Goal: Information Seeking & Learning: Learn about a topic

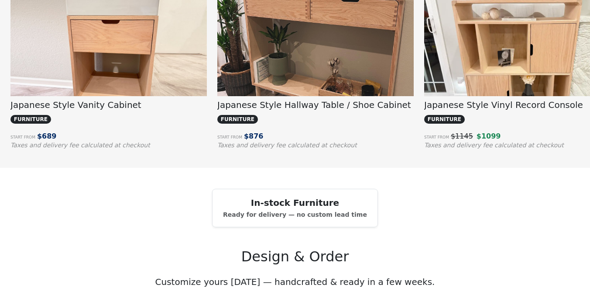
scroll to position [699, 0]
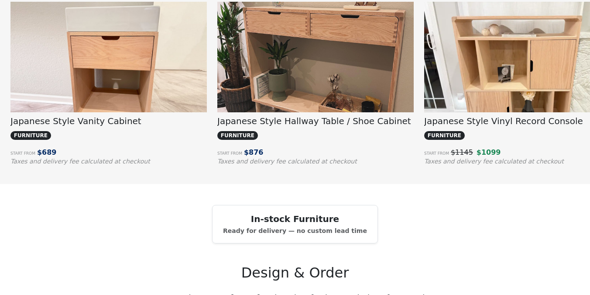
click at [167, 87] on img at bounding box center [108, 76] width 197 height 148
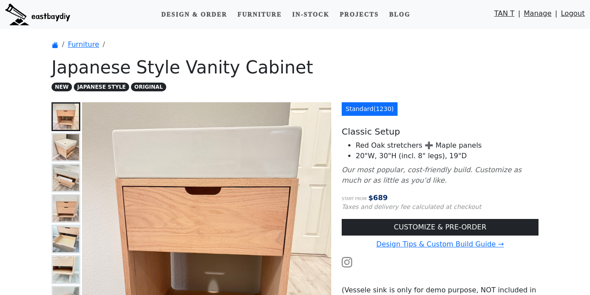
click at [459, 165] on p "Our most popular, cost-friendly build. Customize as much or as little as you’d …" at bounding box center [440, 175] width 197 height 21
drag, startPoint x: 355, startPoint y: 155, endPoint x: 462, endPoint y: 155, distance: 107.0
click at [462, 155] on ul "Red Oak stretchers ➕ Maple panels 20"W, 30"H (incl. 8" legs), 19"D" at bounding box center [440, 150] width 197 height 21
copy li "20"W, 30"H (incl. 8" legs), 19"D"
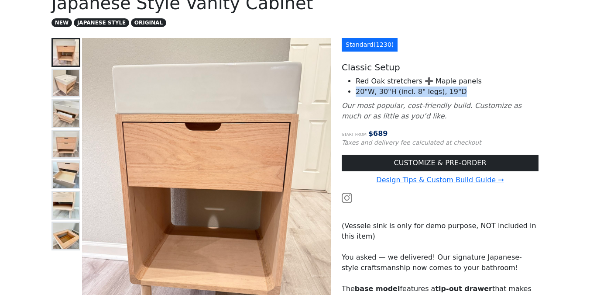
scroll to position [65, 0]
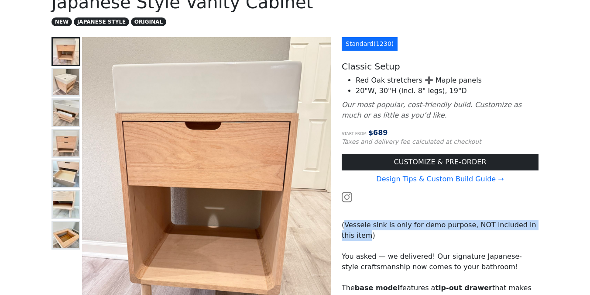
drag, startPoint x: 345, startPoint y: 225, endPoint x: 355, endPoint y: 232, distance: 12.2
click at [355, 232] on p "(Vessele sink is only for demo purpose, NOT included in this item)" at bounding box center [440, 230] width 197 height 21
copy p "Vessele sink is only for demo purpose, NOT included in this item"
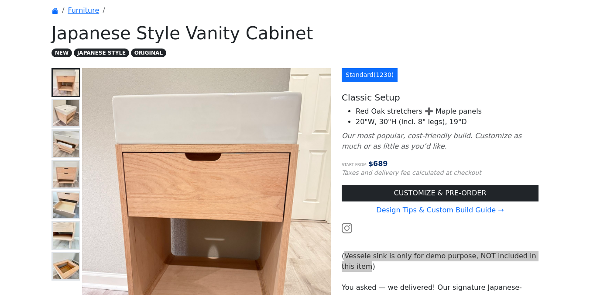
scroll to position [0, 0]
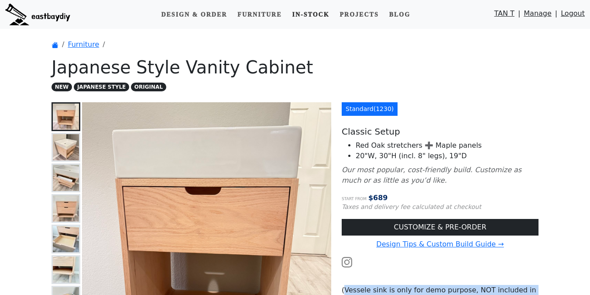
click at [307, 19] on link "In-stock" at bounding box center [311, 15] width 44 height 16
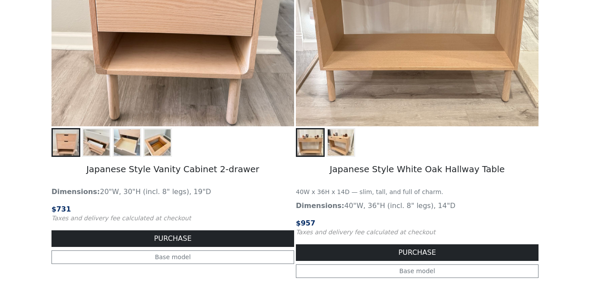
scroll to position [308, 0]
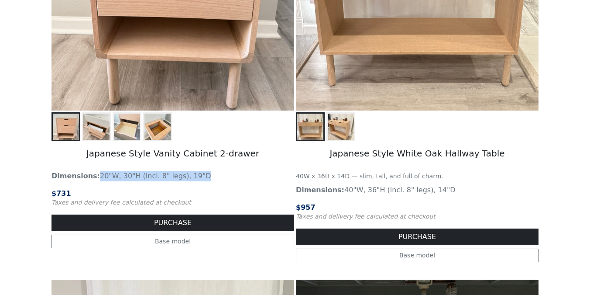
drag, startPoint x: 97, startPoint y: 177, endPoint x: 197, endPoint y: 177, distance: 100.9
click at [197, 177] on p "Dimensions: 20"W, 30"H (incl. 8" legs), 19"D" at bounding box center [173, 176] width 243 height 10
copy p "20"W, 30"H (incl. 8" legs), 19"D"
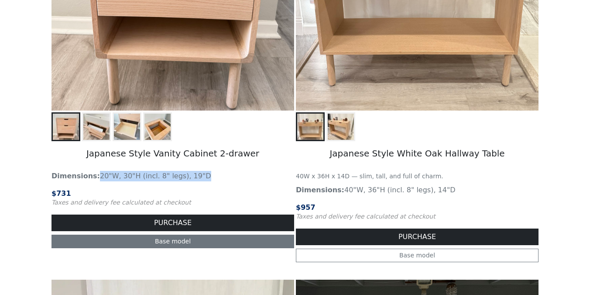
click at [129, 244] on link "Base model" at bounding box center [173, 242] width 243 height 14
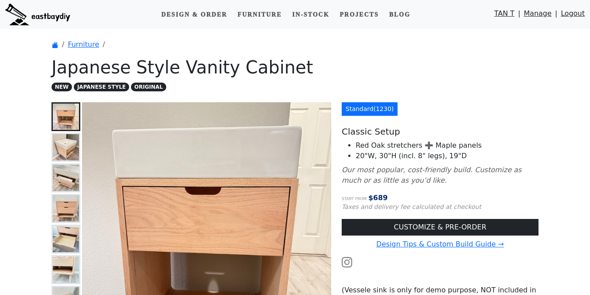
scroll to position [225, 0]
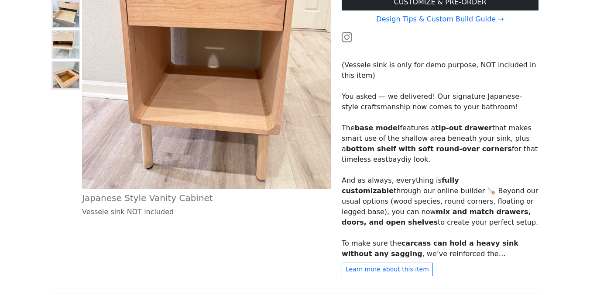
click at [356, 64] on p "(Vessele sink is only for demo purpose, NOT included in this item)" at bounding box center [440, 70] width 197 height 21
copy p "Vessele"
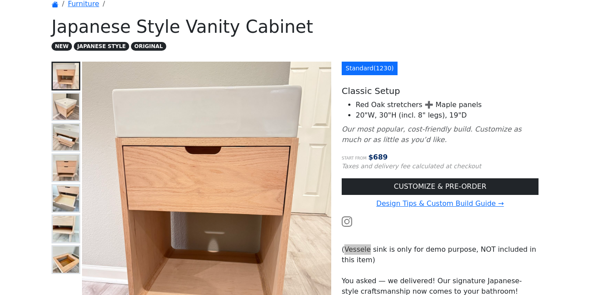
scroll to position [0, 0]
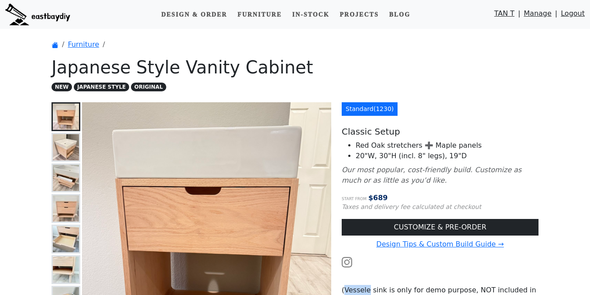
click at [64, 138] on img at bounding box center [66, 147] width 26 height 26
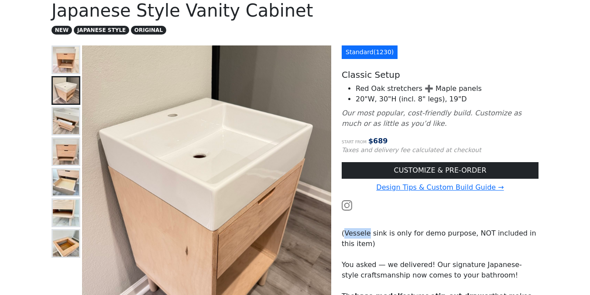
click at [70, 112] on img at bounding box center [66, 121] width 26 height 26
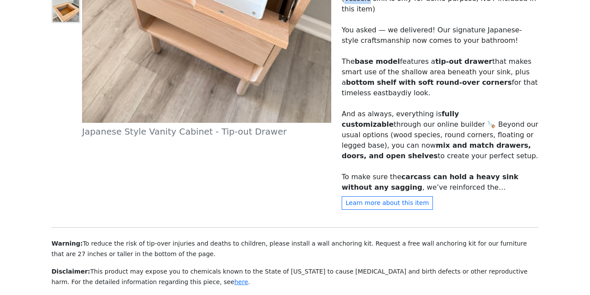
scroll to position [134, 0]
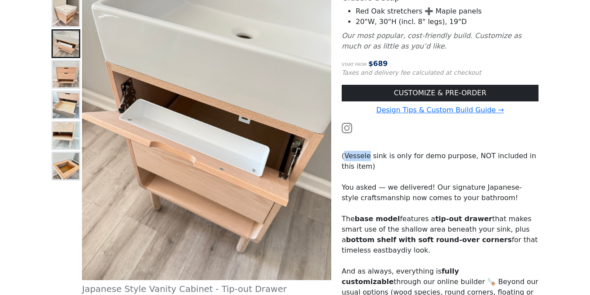
click at [64, 72] on img at bounding box center [66, 74] width 26 height 26
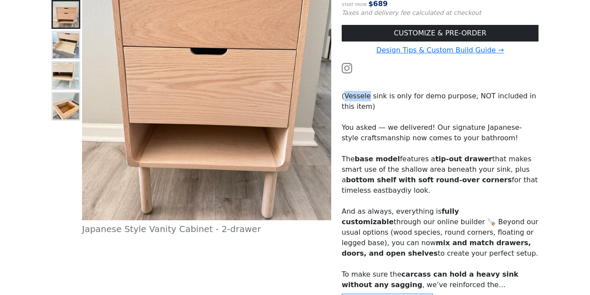
scroll to position [185, 0]
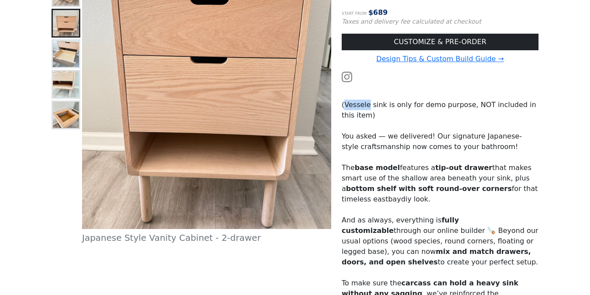
click at [65, 61] on img at bounding box center [66, 54] width 26 height 26
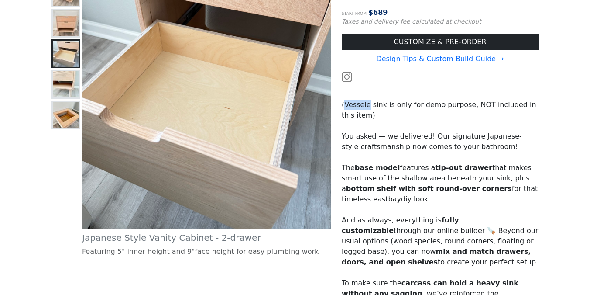
click at [65, 73] on img at bounding box center [66, 84] width 26 height 26
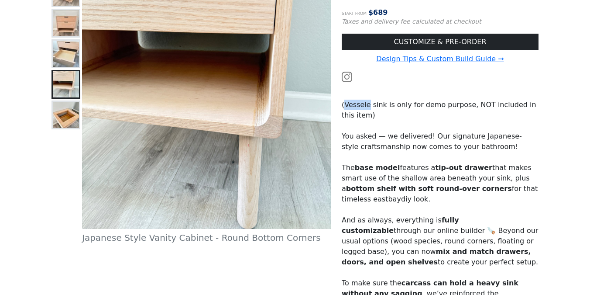
click at [62, 121] on img at bounding box center [66, 115] width 26 height 26
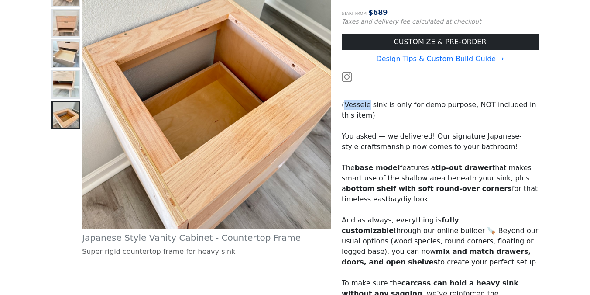
click at [72, 86] on img at bounding box center [66, 84] width 26 height 26
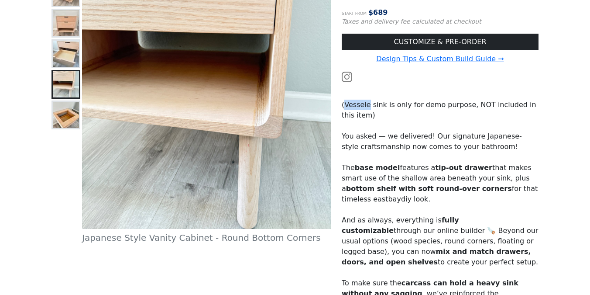
click at [77, 63] on img at bounding box center [66, 54] width 26 height 26
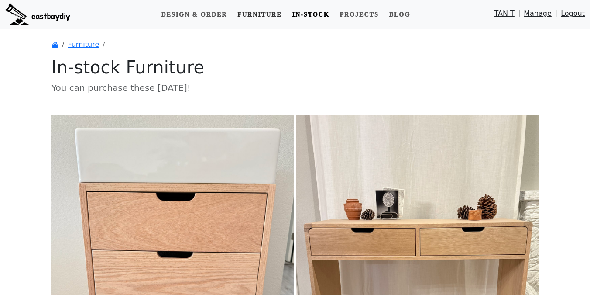
click at [254, 22] on link "Furniture" at bounding box center [259, 15] width 51 height 16
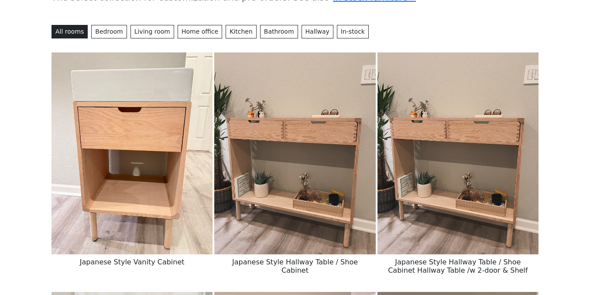
scroll to position [94, 0]
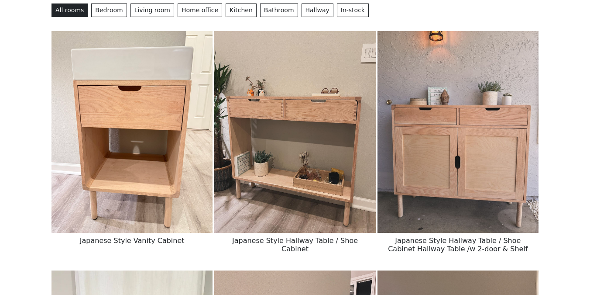
click at [175, 195] on img at bounding box center [132, 132] width 161 height 202
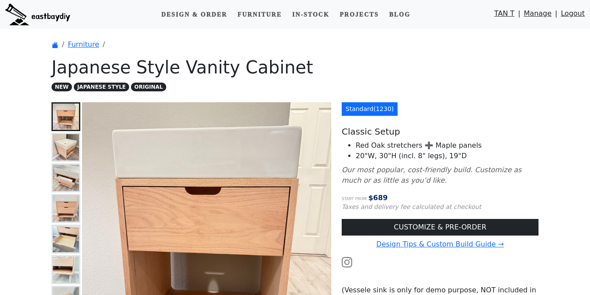
click at [313, 69] on h1 "Japanese Style Vanity Cabinet" at bounding box center [295, 67] width 487 height 21
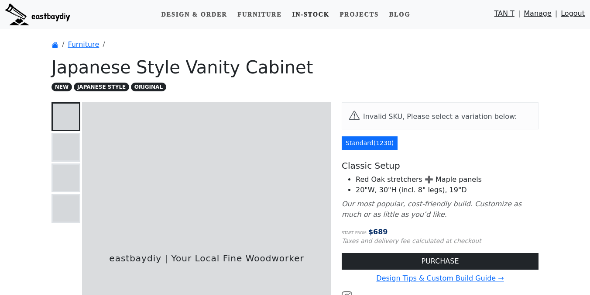
click at [308, 16] on link "In-stock" at bounding box center [311, 15] width 44 height 16
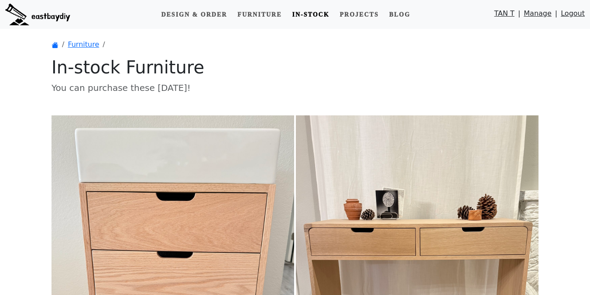
click at [284, 65] on h1 "In-stock Furniture" at bounding box center [295, 67] width 487 height 21
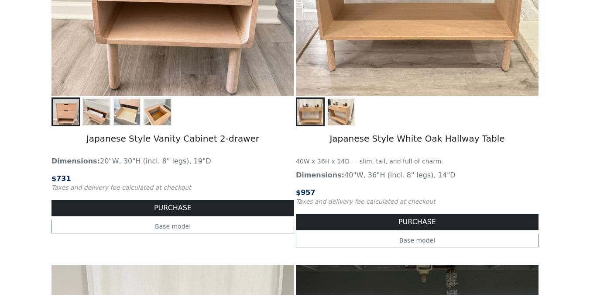
scroll to position [306, 0]
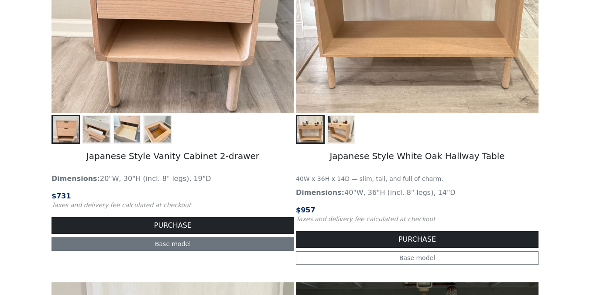
click at [154, 242] on link "Base model" at bounding box center [173, 244] width 243 height 14
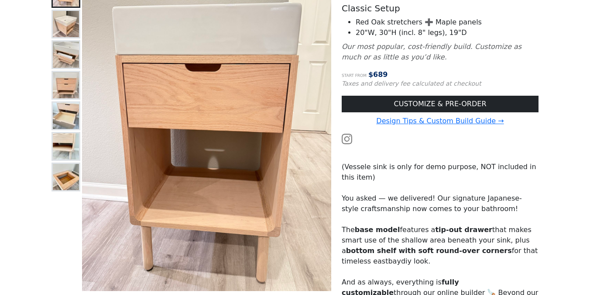
scroll to position [116, 0]
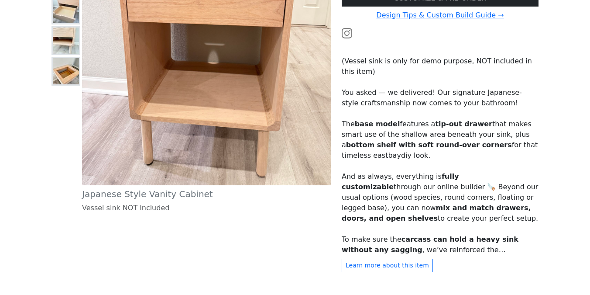
scroll to position [242, 0]
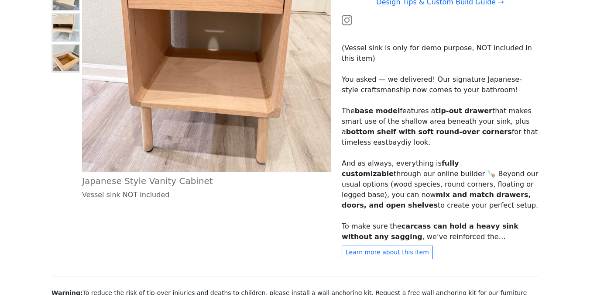
click at [384, 59] on p "(Vessel sink is only for demo purpose, NOT included in this item)" at bounding box center [440, 53] width 197 height 21
